Goal: Find specific page/section: Find specific page/section

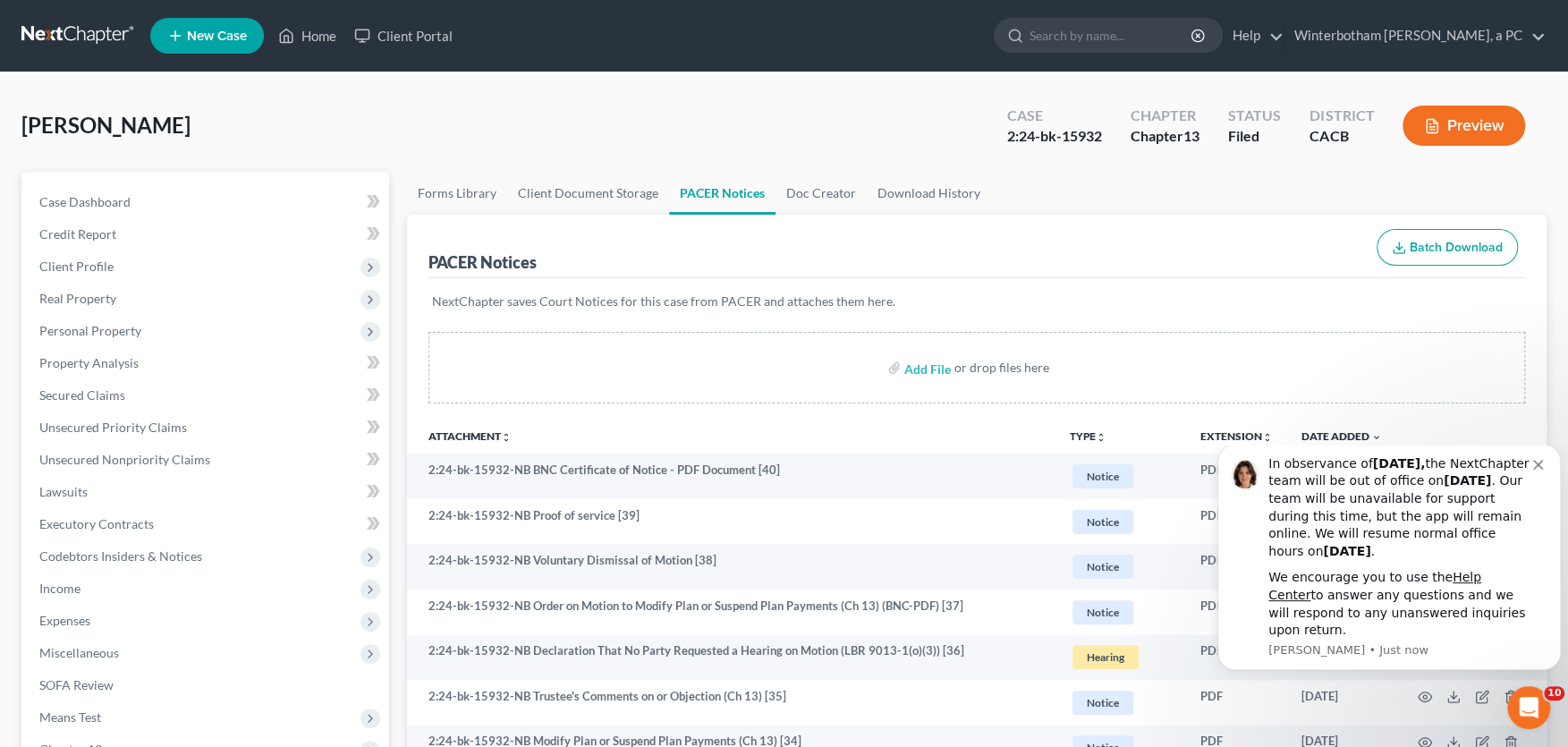
click at [1540, 469] on icon "Dismiss notification" at bounding box center [1538, 465] width 10 height 10
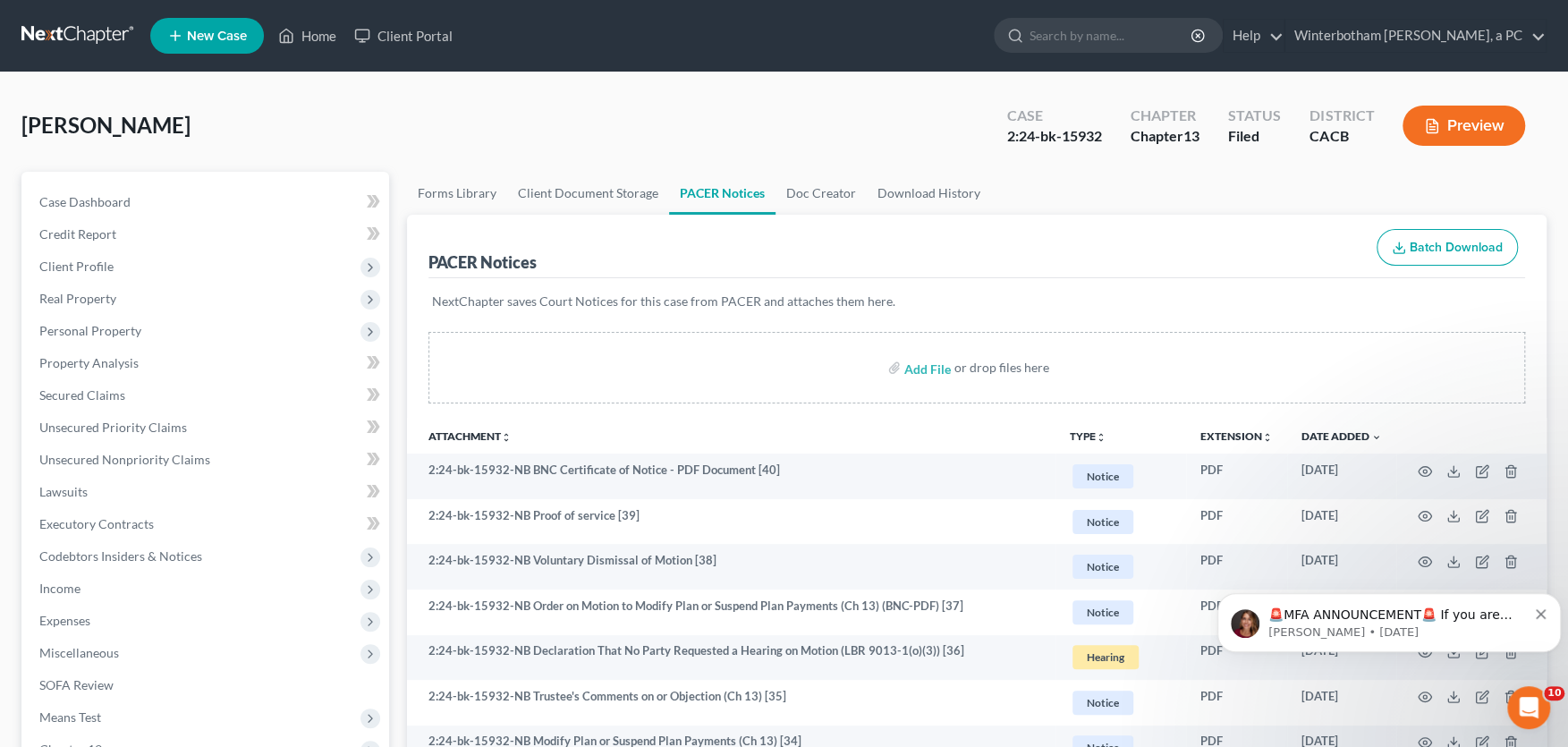
click at [1544, 611] on icon "Dismiss notification" at bounding box center [1540, 614] width 10 height 10
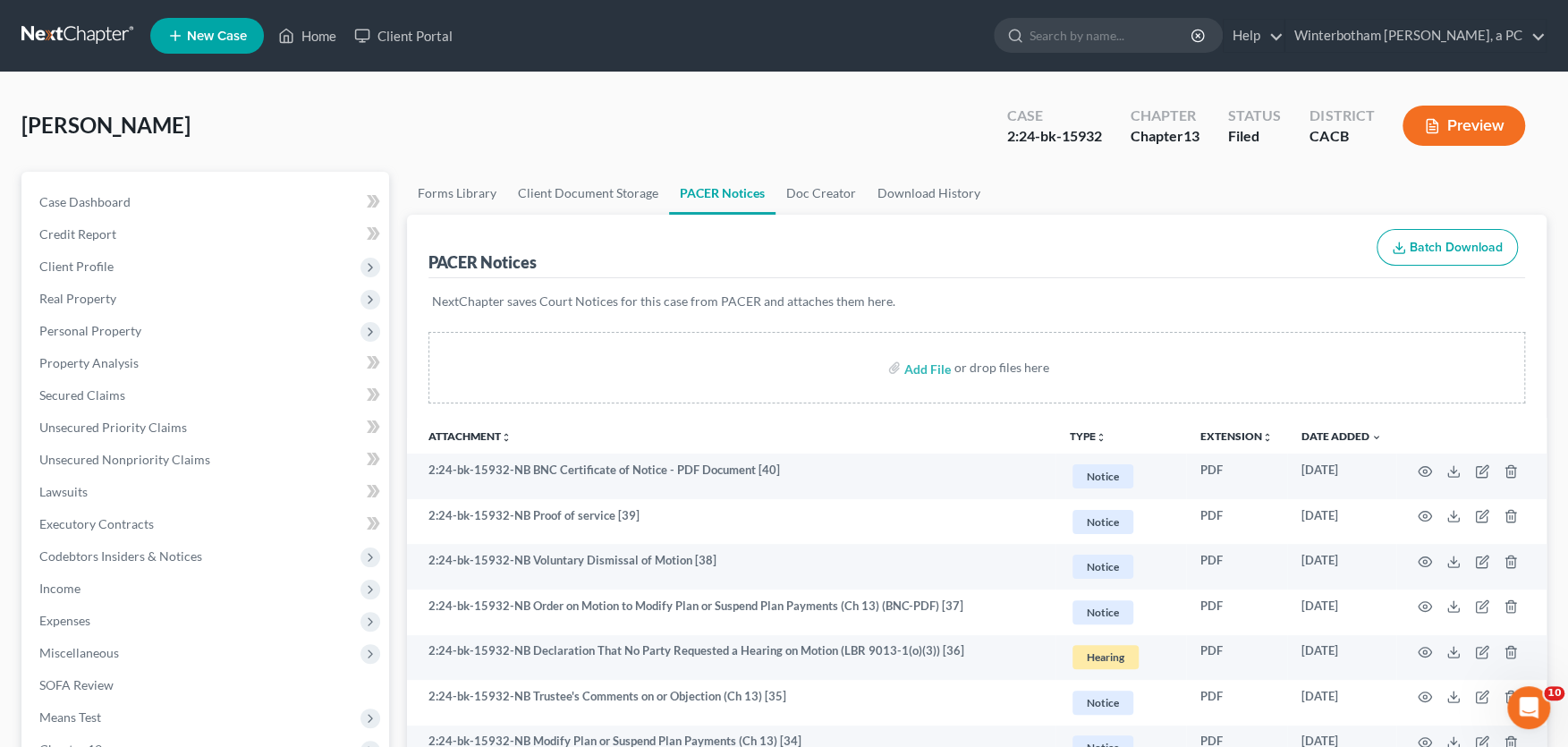
click at [1067, 25] on input "search" at bounding box center [1111, 35] width 163 height 33
type input "[PERSON_NAME]"
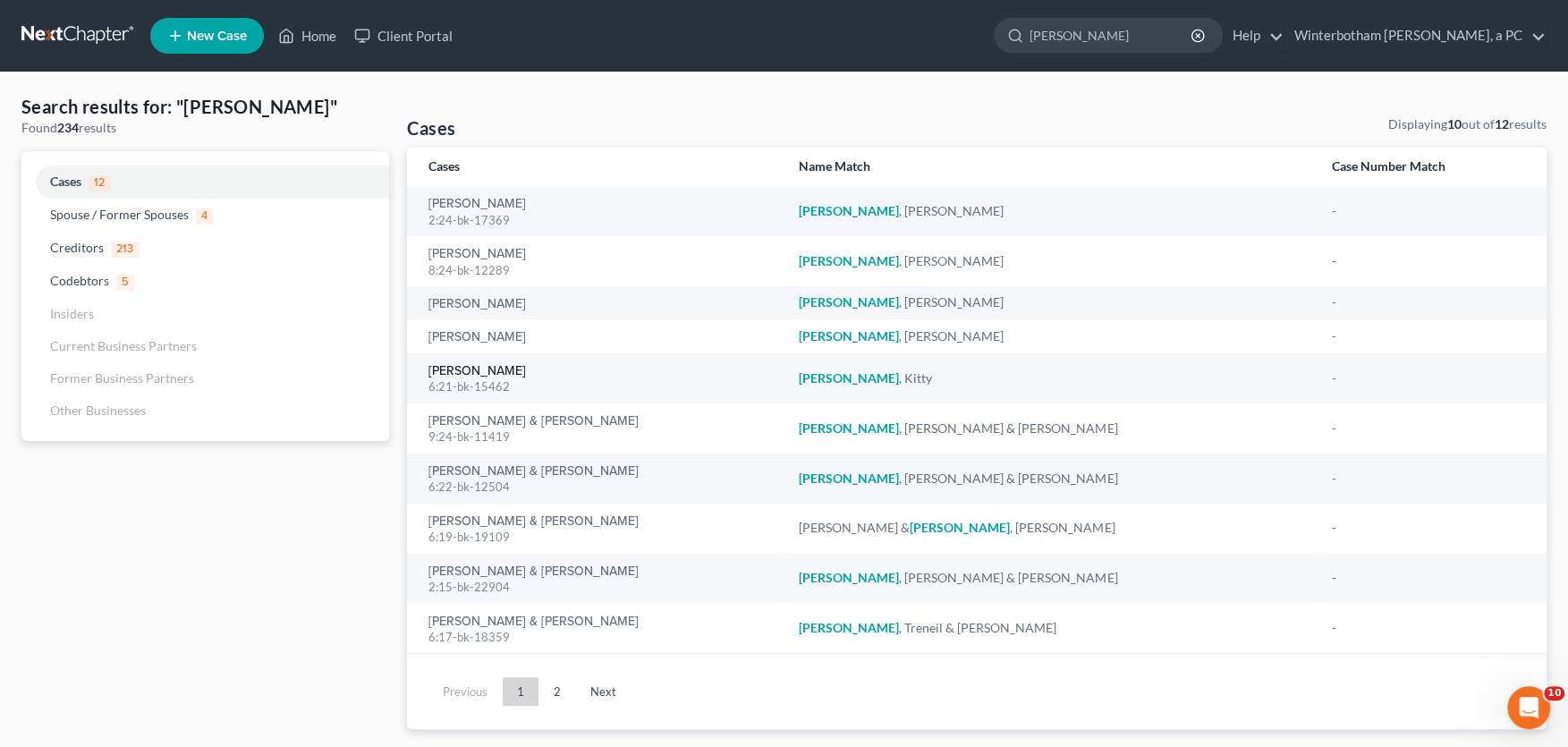
click at [472, 372] on link "[PERSON_NAME]" at bounding box center [478, 372] width 98 height 13
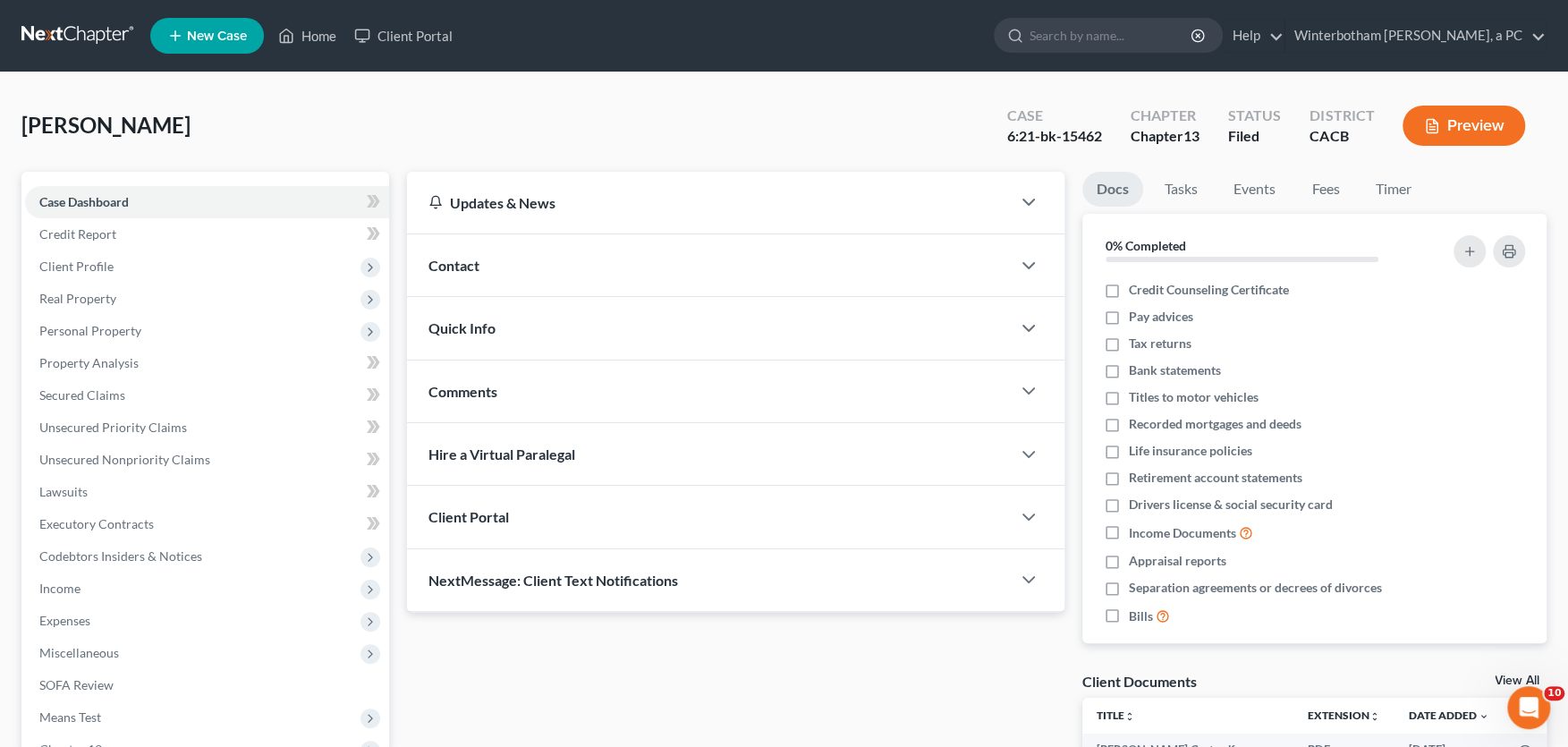
scroll to position [394, 0]
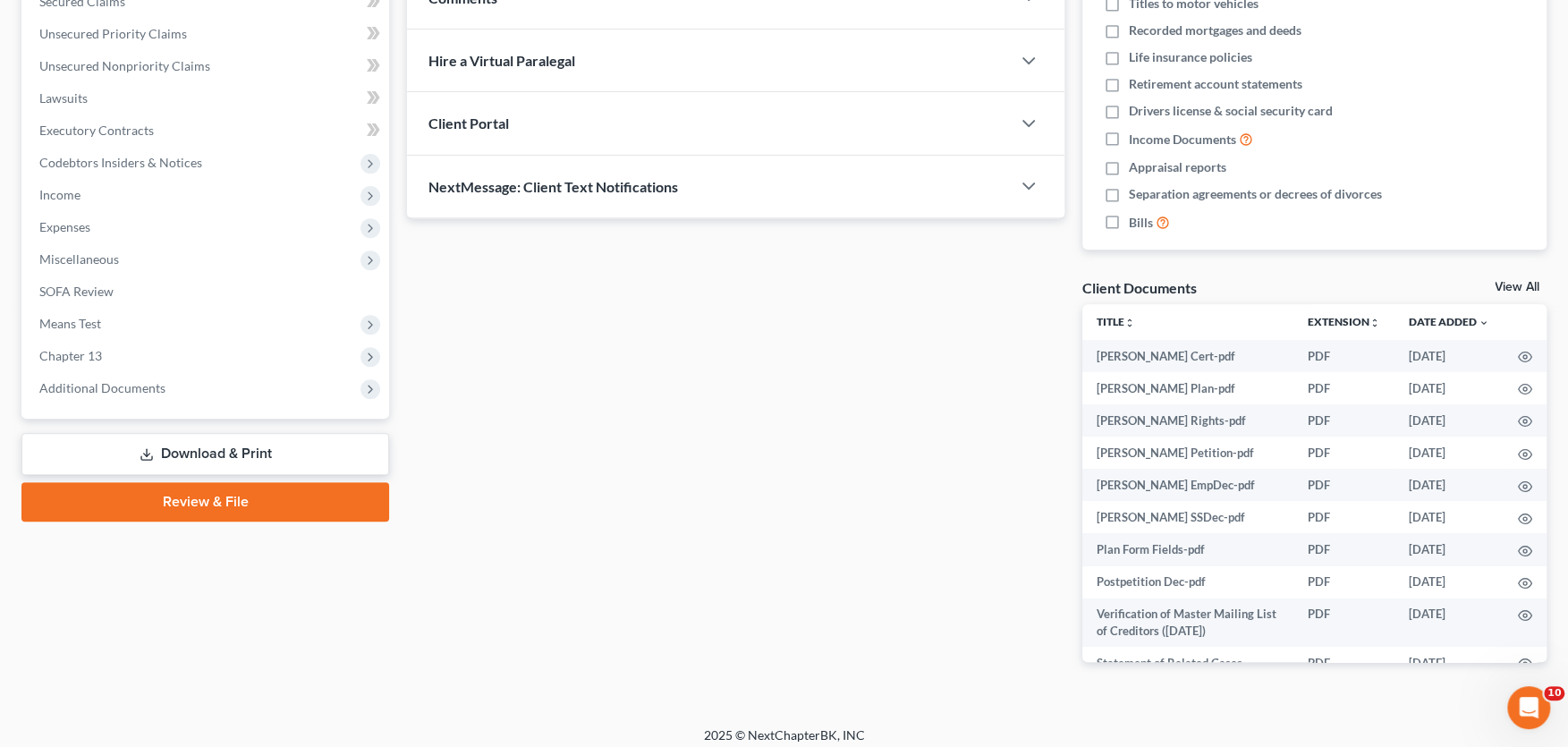
click at [125, 383] on span "Additional Documents" at bounding box center [102, 387] width 126 height 15
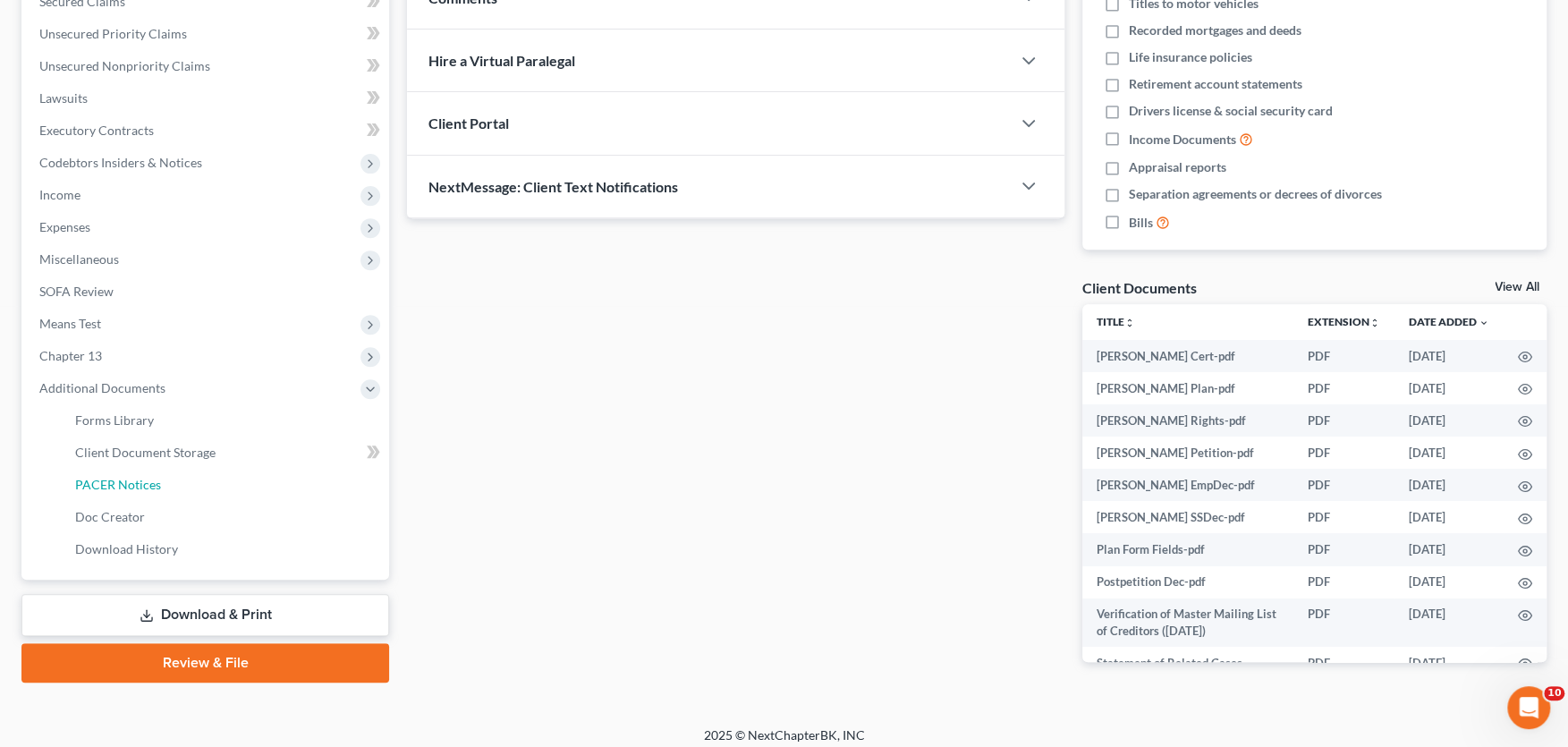
click at [109, 482] on span "PACER Notices" at bounding box center [117, 484] width 86 height 15
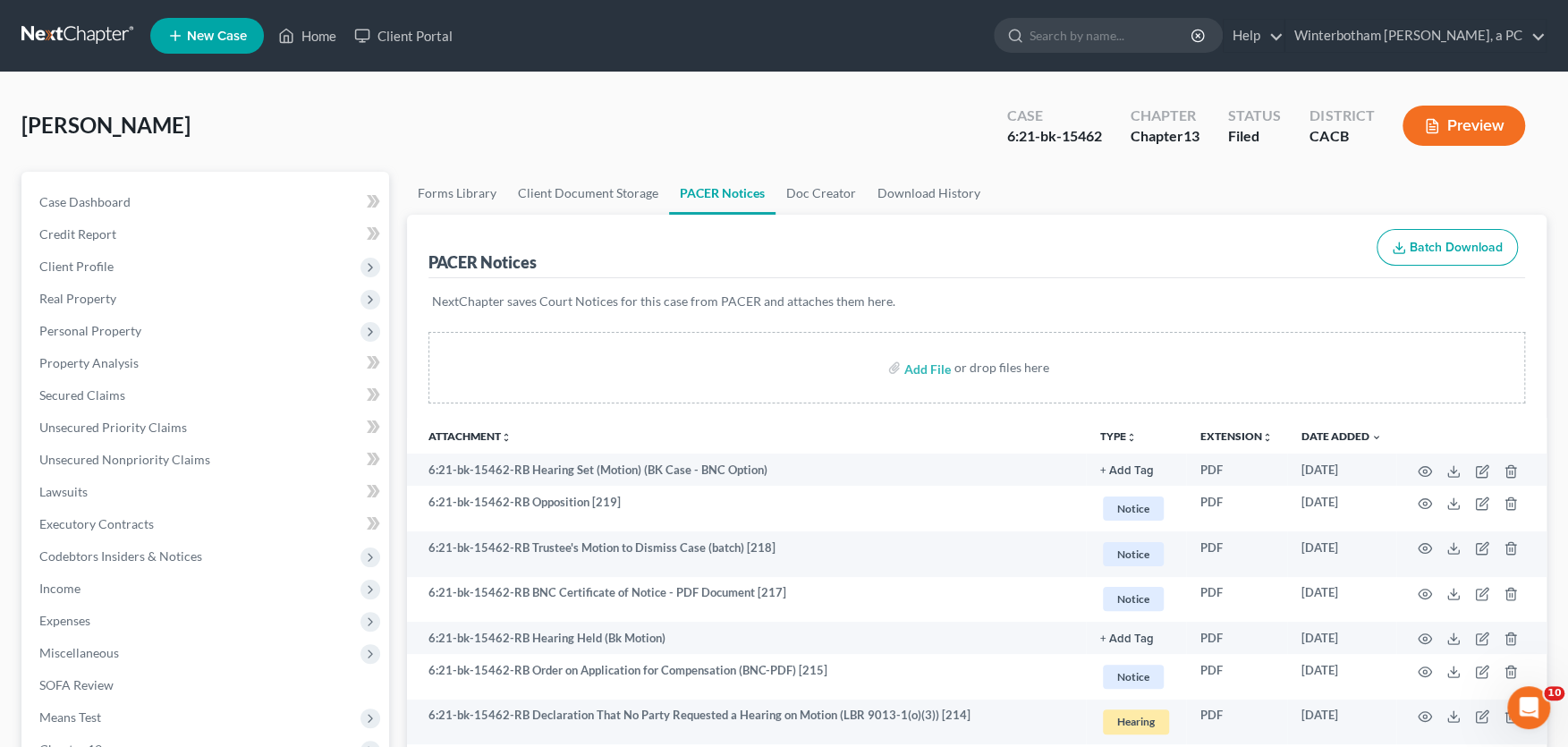
click at [1083, 38] on input "search" at bounding box center [1111, 35] width 163 height 33
type input "[PERSON_NAME]"
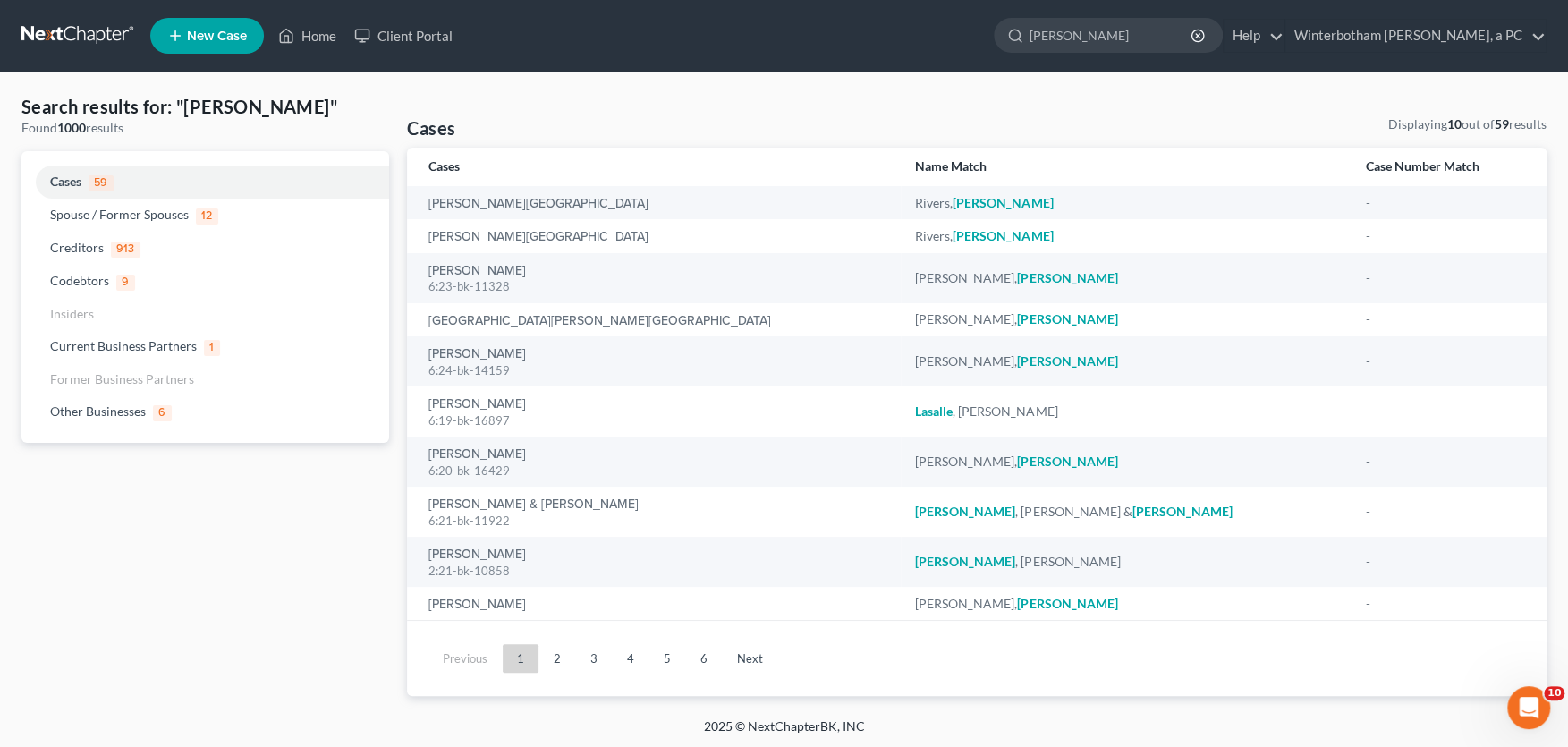
drag, startPoint x: 1053, startPoint y: 34, endPoint x: 1192, endPoint y: 36, distance: 139.0
click at [1192, 36] on input "[PERSON_NAME]" at bounding box center [1111, 35] width 163 height 33
click at [1205, 33] on icon "button" at bounding box center [1198, 36] width 15 height 15
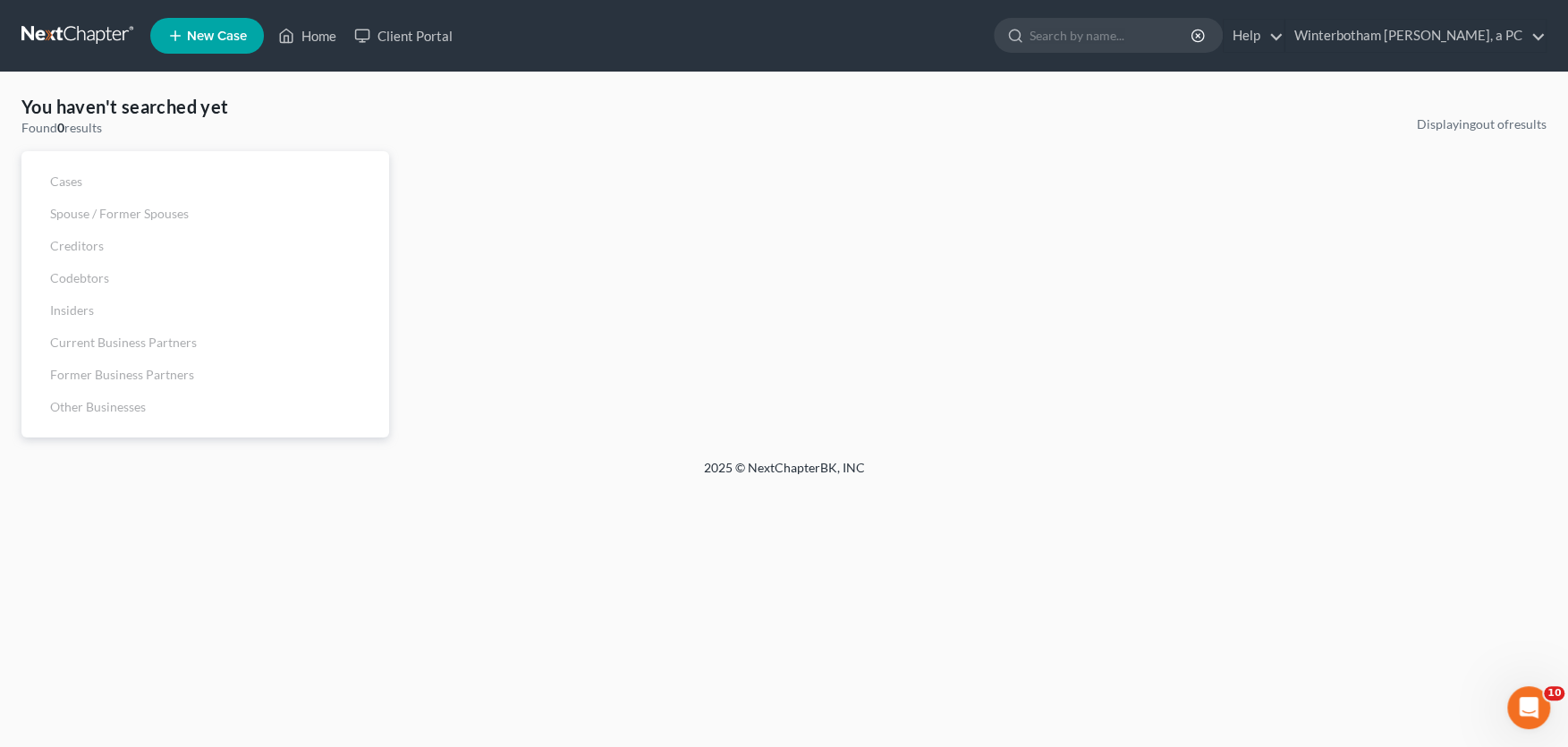
click at [1165, 37] on input "search" at bounding box center [1111, 35] width 163 height 33
type input "[PERSON_NAME]"
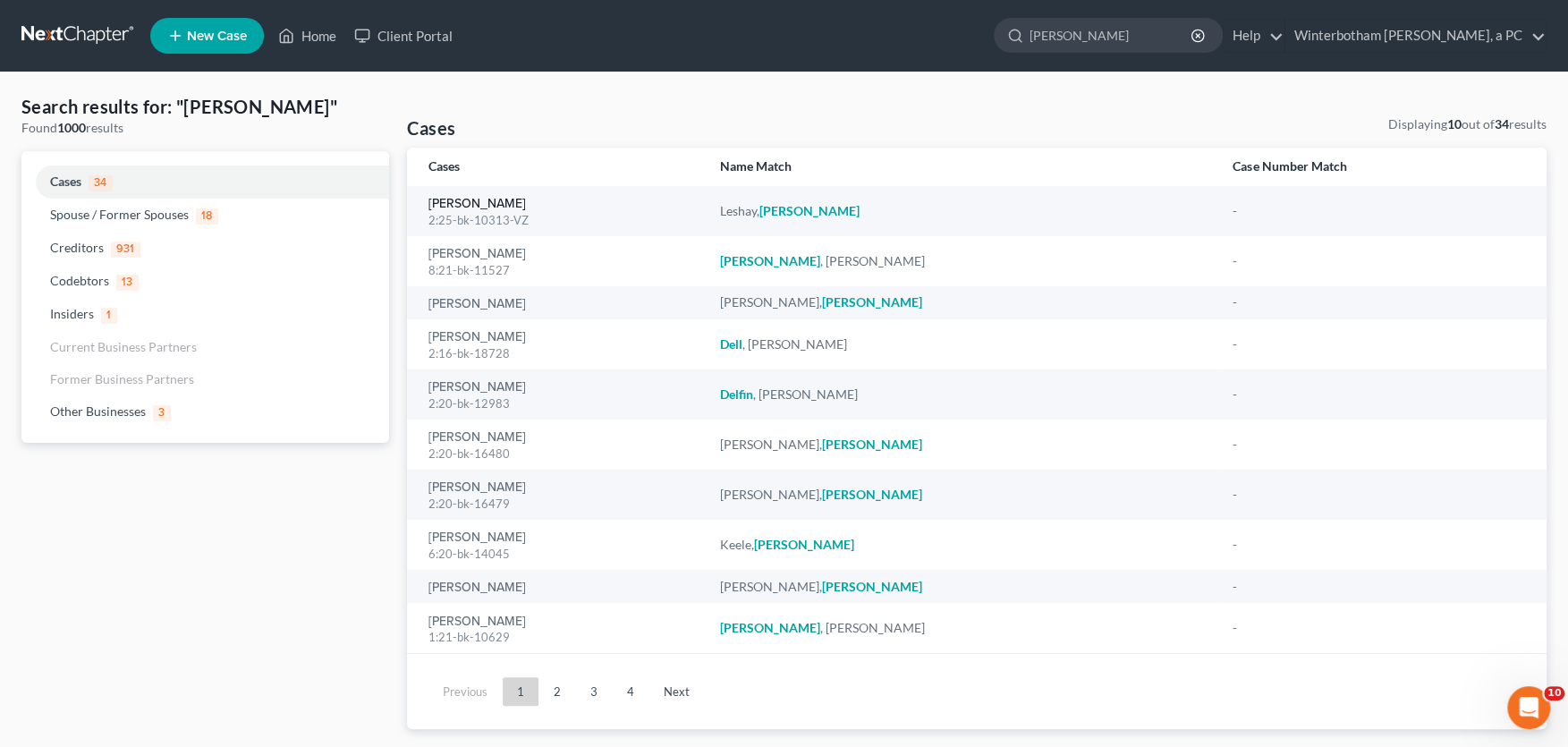
click at [505, 208] on link "[PERSON_NAME]" at bounding box center [478, 204] width 98 height 13
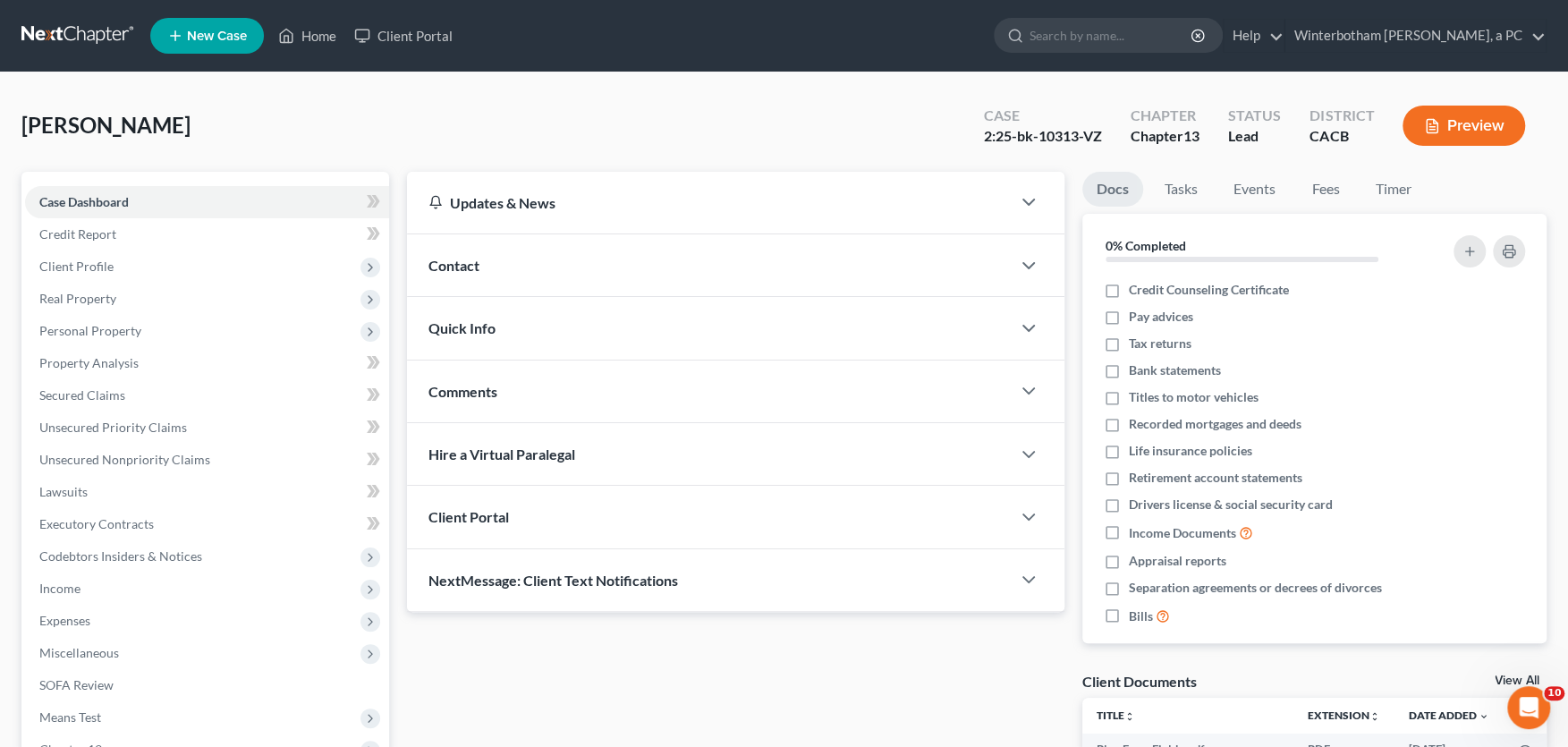
scroll to position [394, 0]
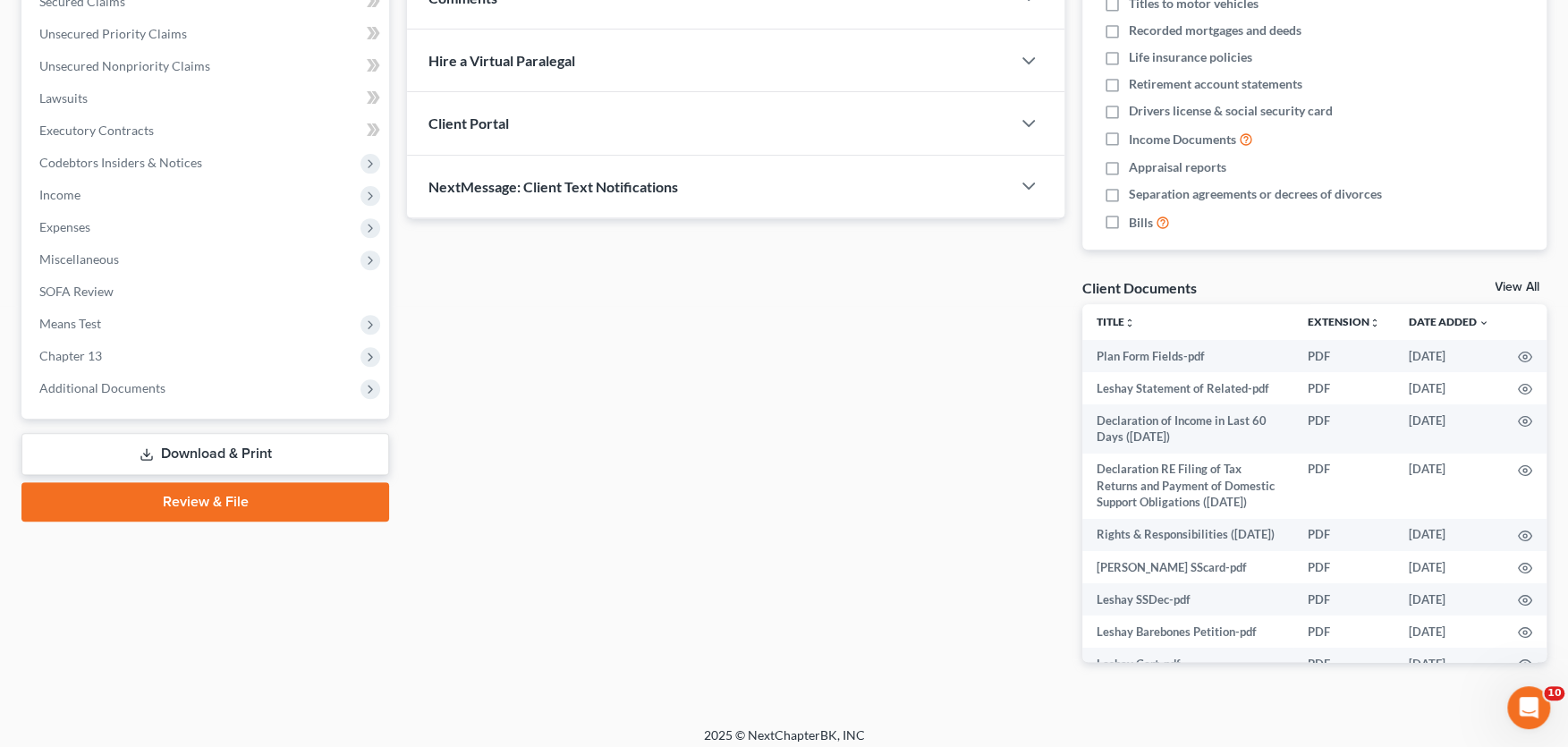
click at [98, 380] on span "Additional Documents" at bounding box center [102, 387] width 126 height 15
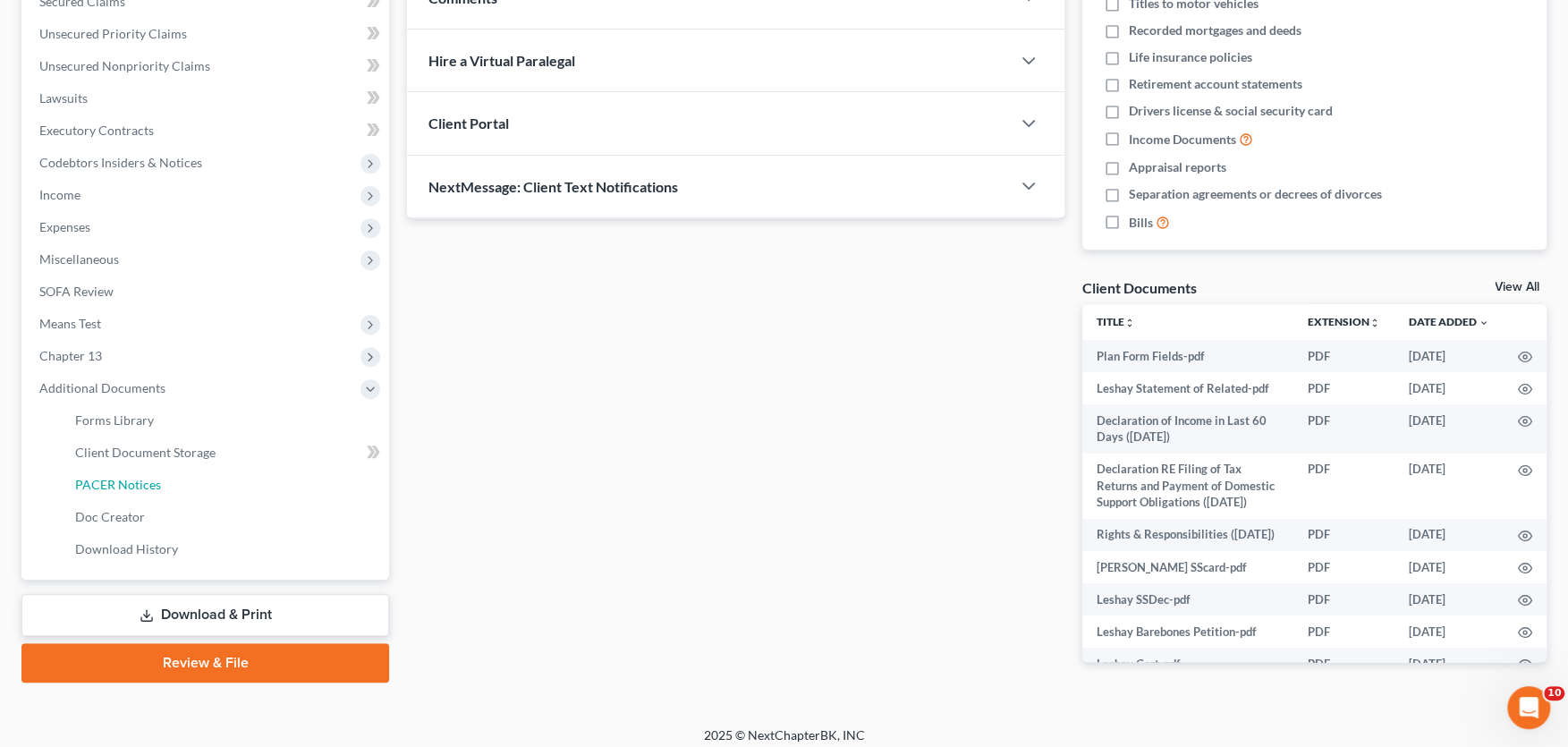
click at [137, 482] on span "PACER Notices" at bounding box center [117, 484] width 86 height 15
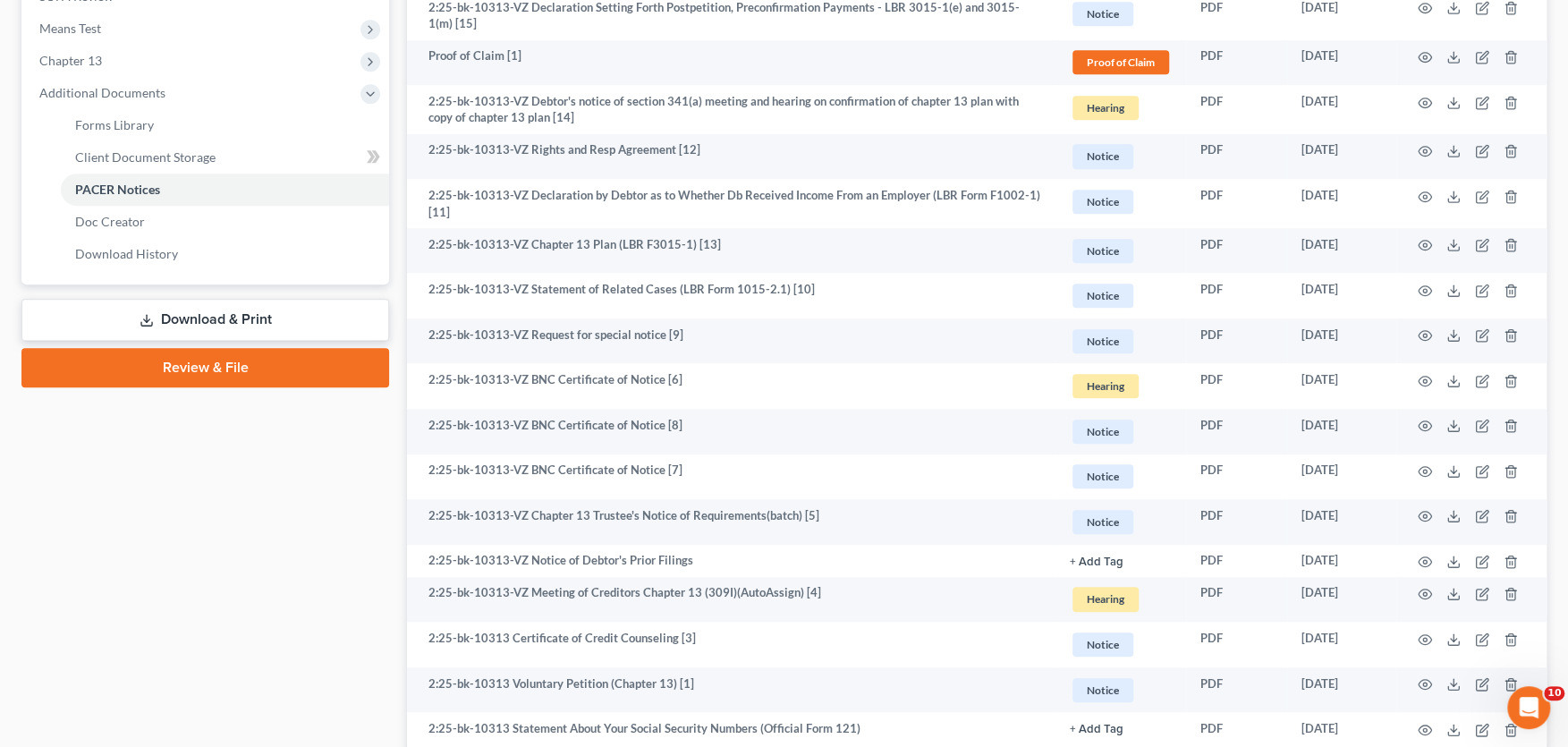
scroll to position [825, 0]
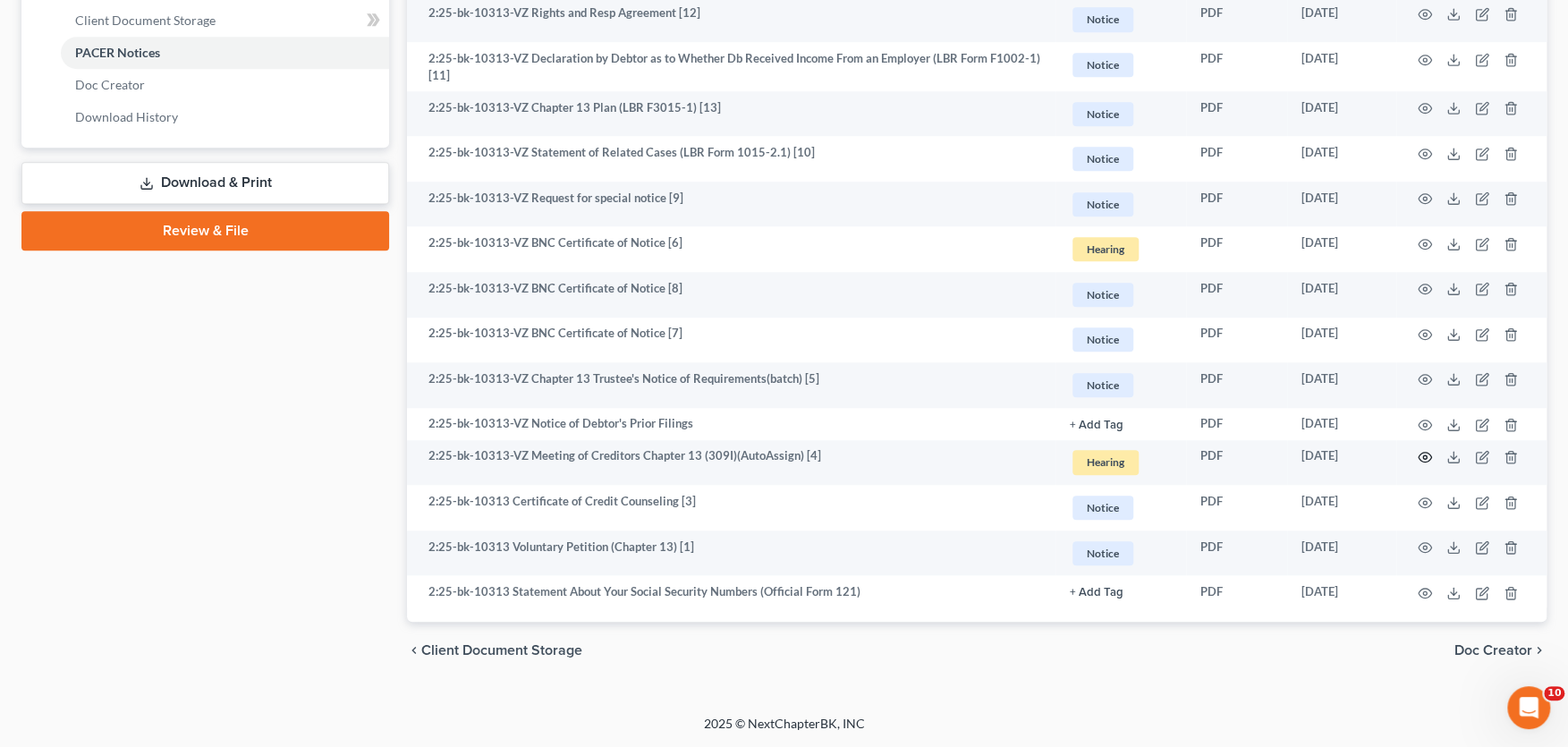
click at [1424, 457] on icon "button" at bounding box center [1425, 457] width 15 height 15
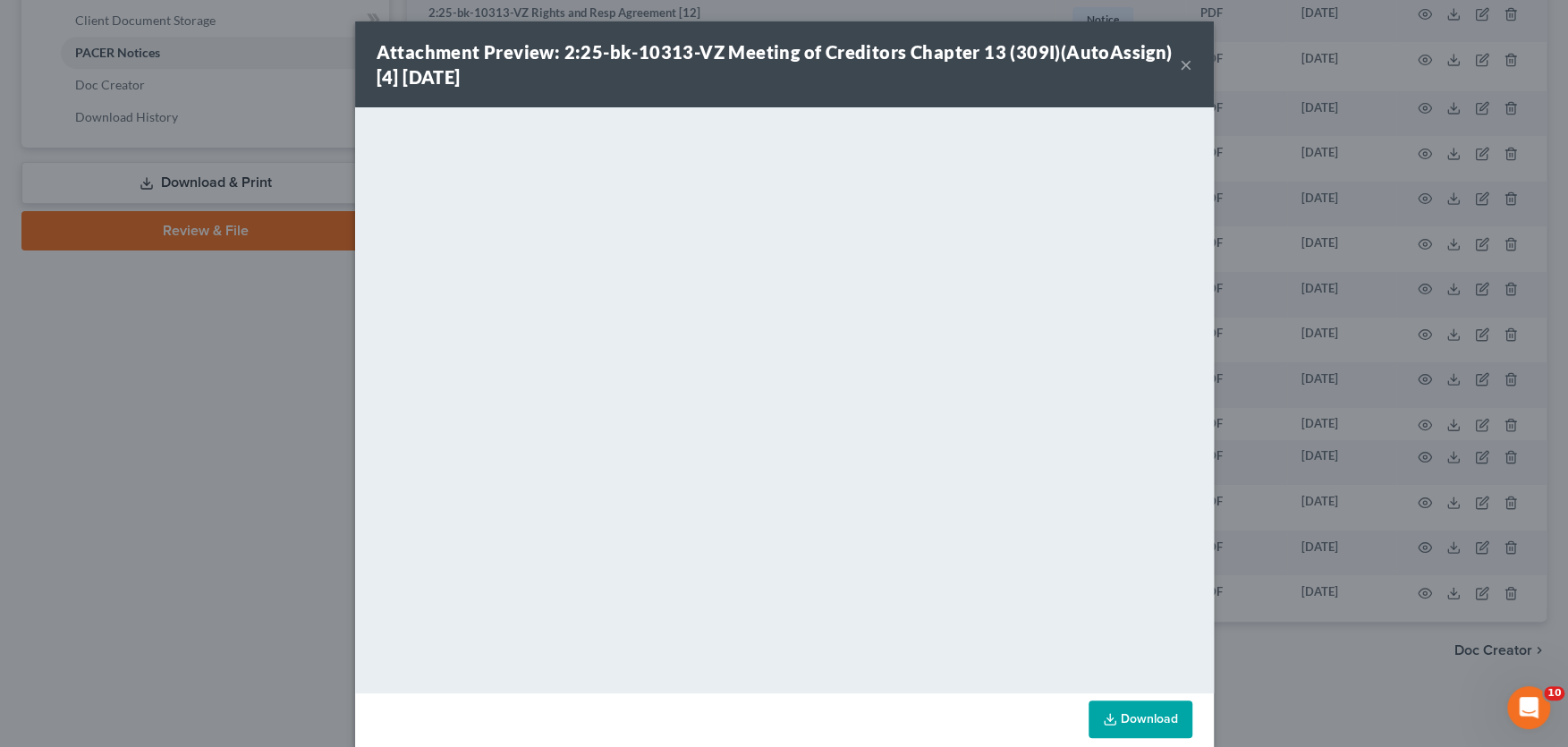
click at [1189, 64] on button "×" at bounding box center [1186, 64] width 13 height 21
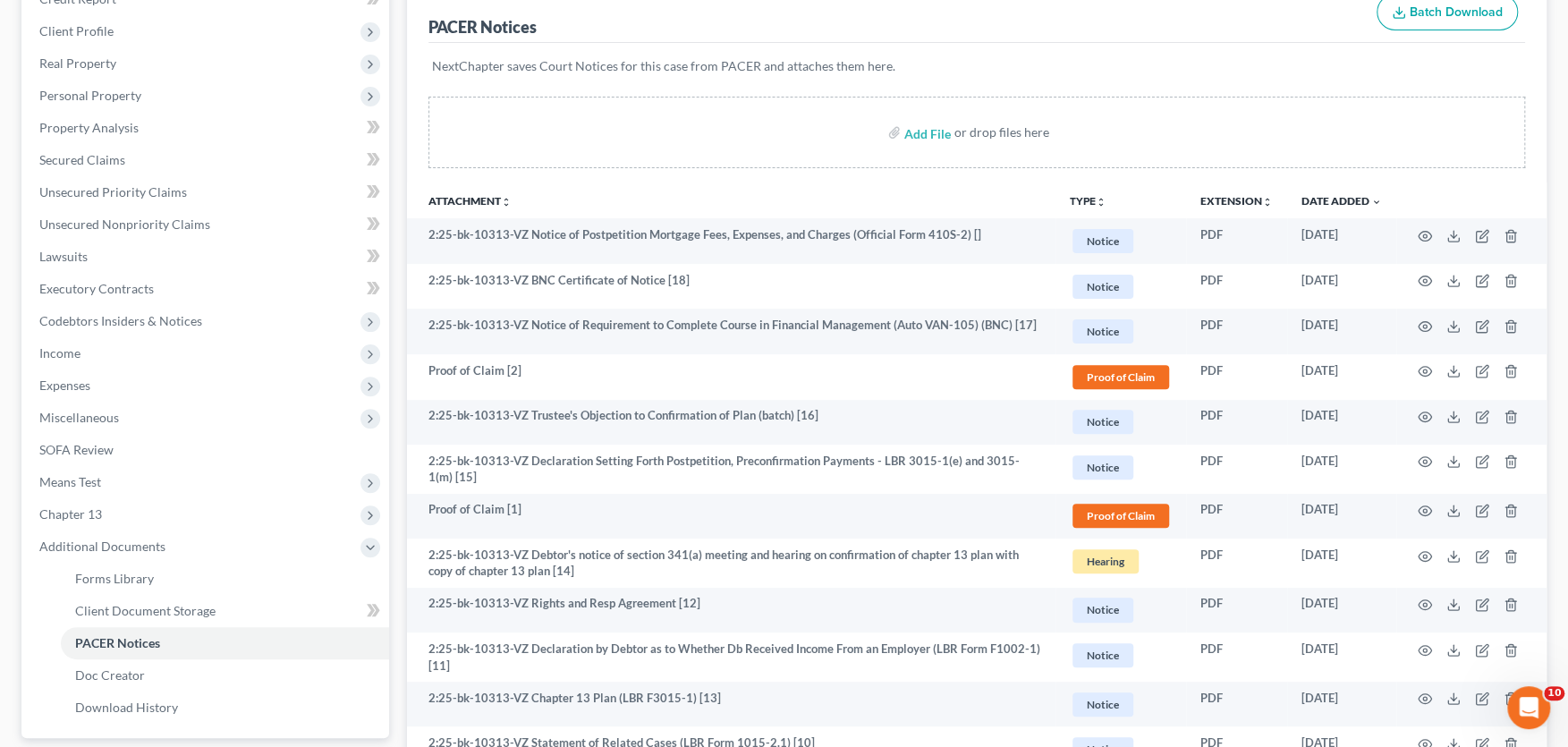
scroll to position [0, 0]
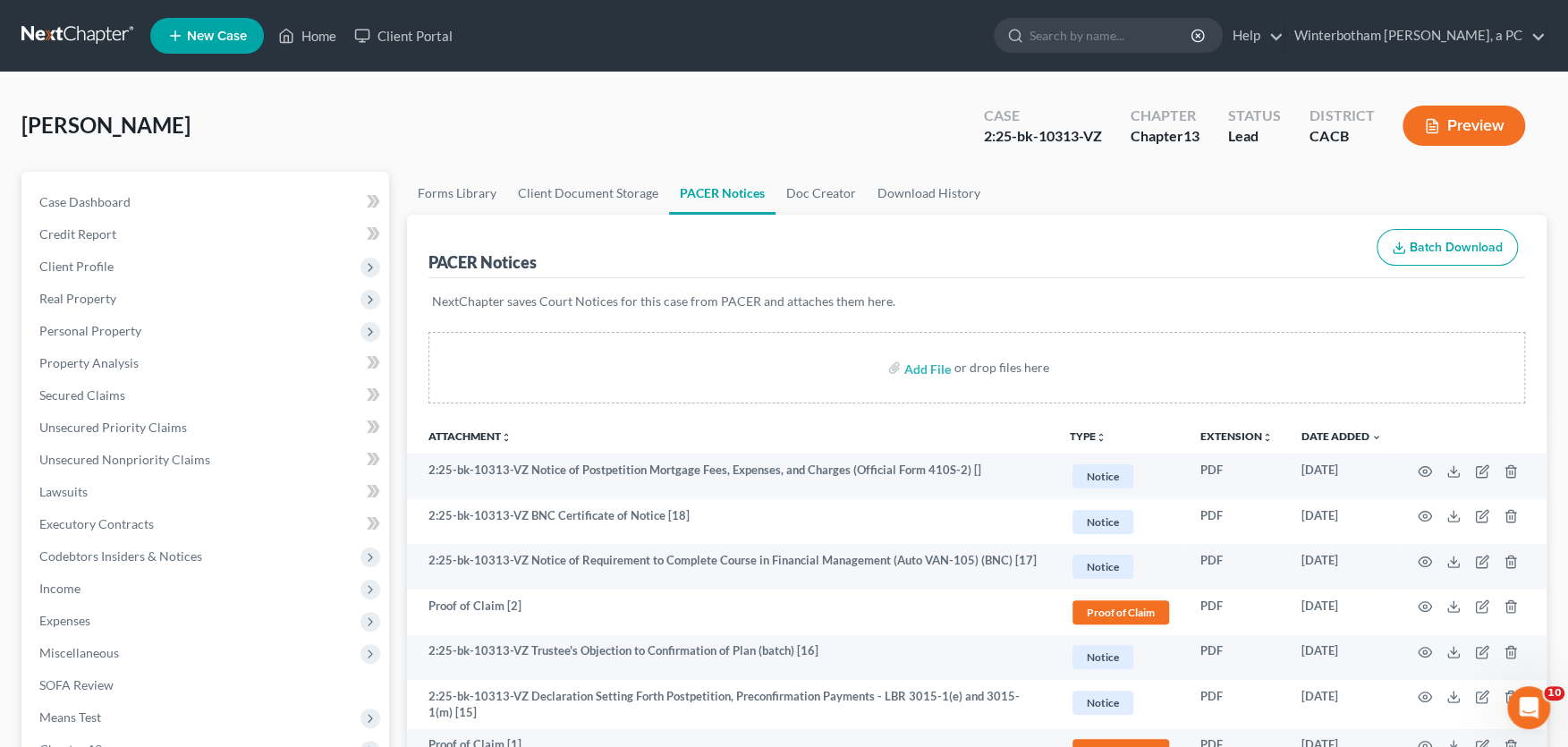
click at [1076, 35] on input "search" at bounding box center [1111, 35] width 163 height 33
